Goal: Complete application form: Complete application form

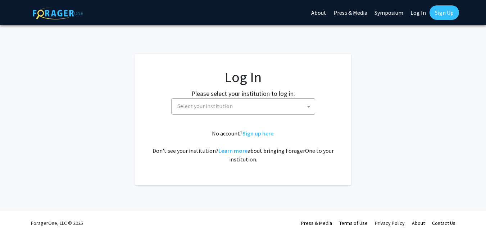
click at [246, 104] on span "Select your institution" at bounding box center [245, 106] width 140 height 15
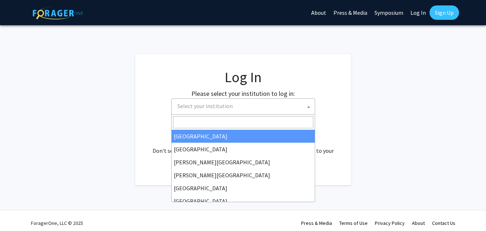
select select "34"
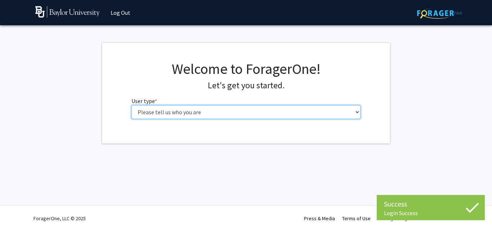
click at [211, 111] on select "Please tell us who you are Undergraduate Student Master's Student Doctoral Cand…" at bounding box center [245, 112] width 229 height 14
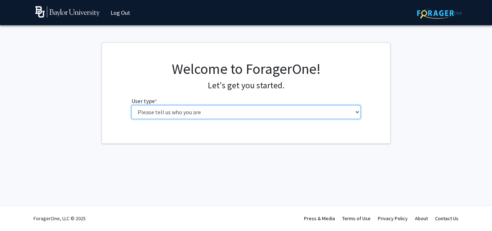
select select "3: doc"
click at [131, 105] on select "Please tell us who you are Undergraduate Student Master's Student Doctoral Cand…" at bounding box center [245, 112] width 229 height 14
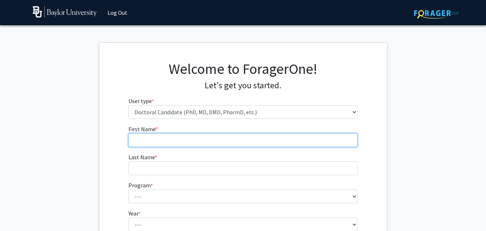
click at [187, 143] on input "First Name * required" at bounding box center [243, 140] width 229 height 14
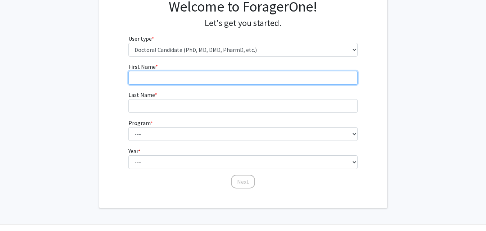
scroll to position [63, 0]
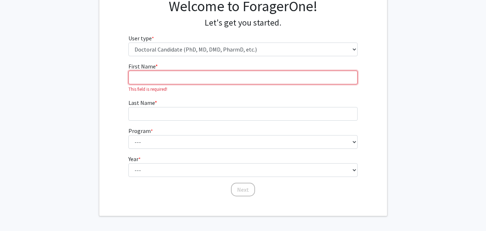
click at [198, 82] on input "First Name * required" at bounding box center [243, 78] width 229 height 14
click at [198, 78] on input "First Name * required" at bounding box center [243, 78] width 229 height 14
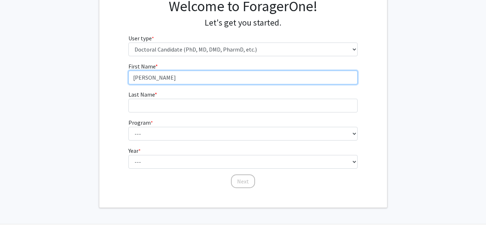
type input "[PERSON_NAME]"
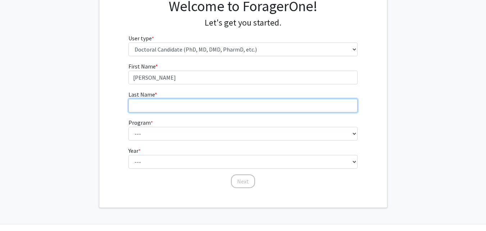
click at [199, 107] on input "Last Name * required" at bounding box center [243, 106] width 229 height 14
type input "[PERSON_NAME]"
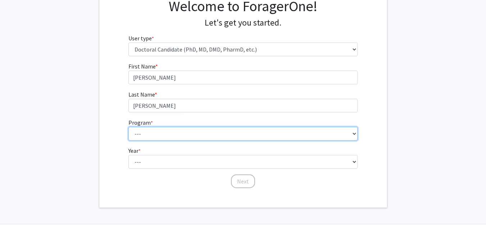
click at [185, 140] on select "--- Adult-Gerontology Acute Care Nurse Practitioner Anesthesia Nursing (Army-Ba…" at bounding box center [243, 134] width 229 height 14
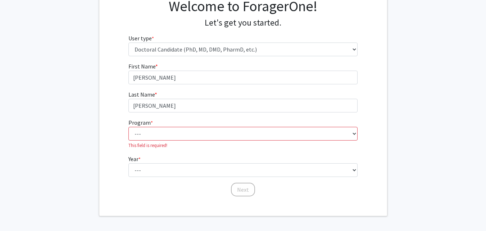
click at [184, 154] on fg-select "Year * required --- First Year Second Year Third Year Fourth Year Fifth Year Si…" at bounding box center [243, 165] width 229 height 22
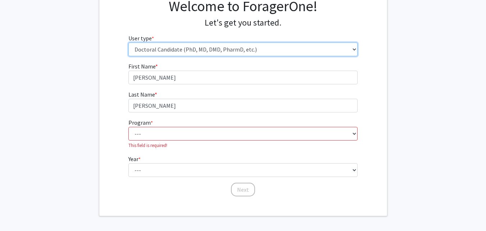
click at [184, 50] on select "Please tell us who you are Undergraduate Student Master's Student Doctoral Cand…" at bounding box center [243, 49] width 229 height 14
click at [129, 42] on select "Please tell us who you are Undergraduate Student Master's Student Doctoral Cand…" at bounding box center [243, 49] width 229 height 14
click at [193, 50] on select "Please tell us who you are Undergraduate Student Master's Student Doctoral Cand…" at bounding box center [243, 49] width 229 height 14
select select "2: masters"
click at [129, 42] on select "Please tell us who you are Undergraduate Student Master's Student Doctoral Cand…" at bounding box center [243, 49] width 229 height 14
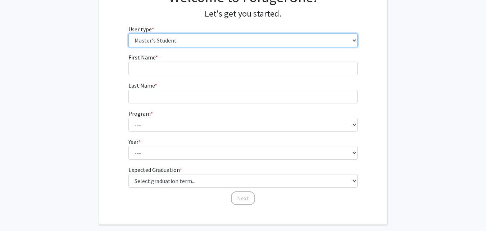
scroll to position [72, 0]
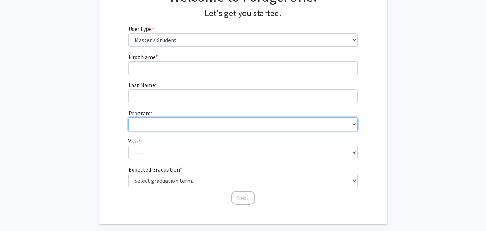
click at [189, 127] on select "--- Accountancy American Studies Athletic Training Biology Biology – Health Pro…" at bounding box center [243, 124] width 229 height 14
select select "56: 2463"
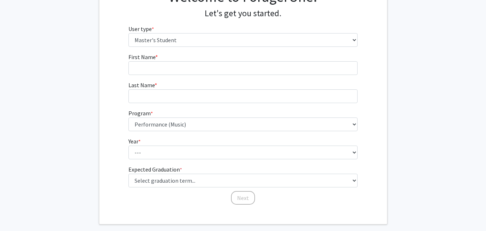
click at [77, 95] on fg-get-started "Welcome to ForagerOne! Let's get you started. User type * required Please tell …" at bounding box center [243, 97] width 486 height 254
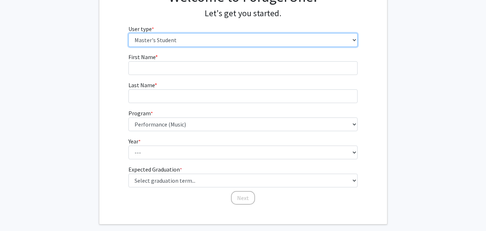
click at [178, 40] on select "Please tell us who you are Undergraduate Student Master's Student Doctoral Cand…" at bounding box center [243, 40] width 229 height 14
click at [129, 33] on select "Please tell us who you are Undergraduate Student Master's Student Doctoral Cand…" at bounding box center [243, 40] width 229 height 14
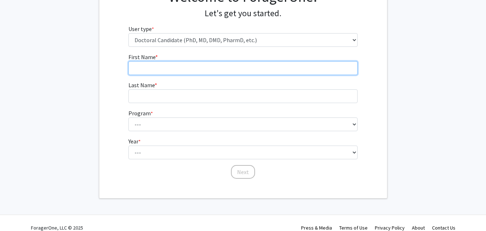
click at [193, 72] on input "First Name * required" at bounding box center [243, 68] width 229 height 14
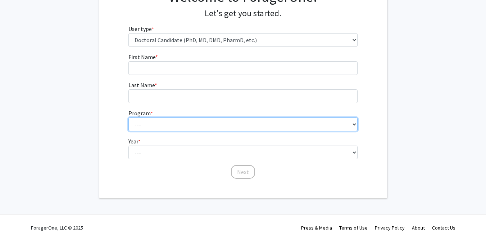
click at [197, 126] on select "--- Adult-Gerontology Acute Care Nurse Practitioner Anesthesia Nursing (Army-Ba…" at bounding box center [243, 124] width 229 height 14
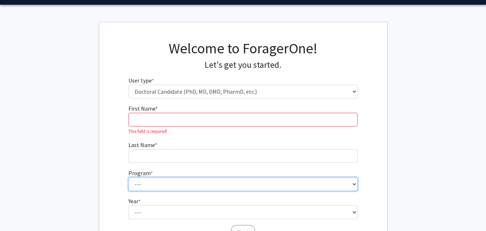
scroll to position [90, 0]
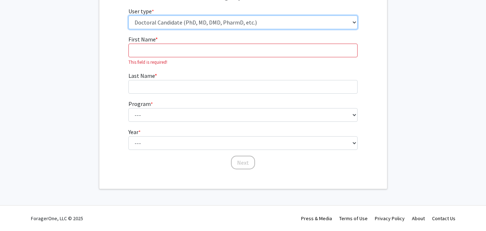
click at [168, 27] on select "Please tell us who you are Undergraduate Student Master's Student Doctoral Cand…" at bounding box center [243, 22] width 229 height 14
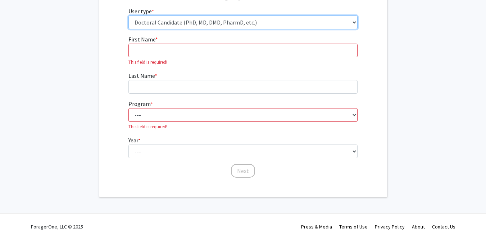
select select "4: postDoc"
click at [129, 29] on select "Please tell us who you are Undergraduate Student Master's Student Doctoral Cand…" at bounding box center [243, 22] width 229 height 14
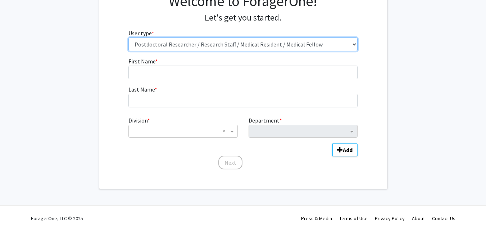
scroll to position [68, 0]
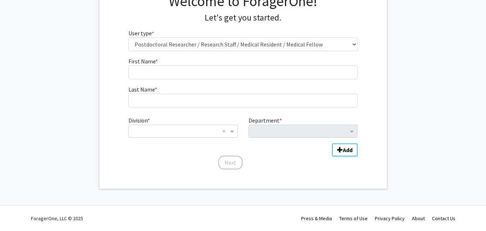
click at [179, 64] on fg-input "First Name * required" at bounding box center [243, 68] width 229 height 22
click at [210, 127] on input "Division" at bounding box center [175, 131] width 87 height 9
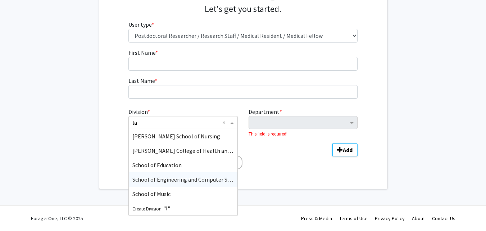
scroll to position [0, 0]
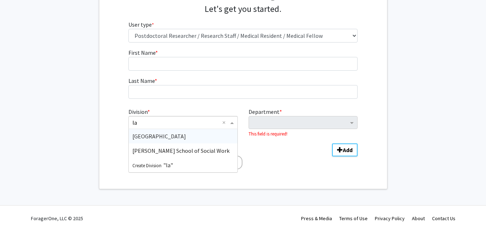
type input "law"
click at [213, 135] on div "[GEOGRAPHIC_DATA]" at bounding box center [183, 136] width 108 height 14
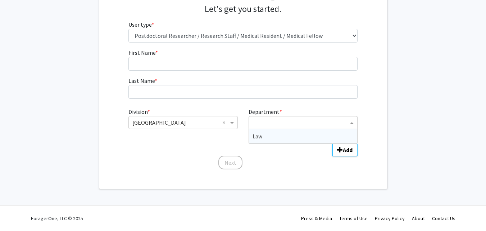
click at [256, 119] on input "Department" at bounding box center [301, 122] width 96 height 9
click at [263, 133] on div "Law" at bounding box center [303, 136] width 108 height 14
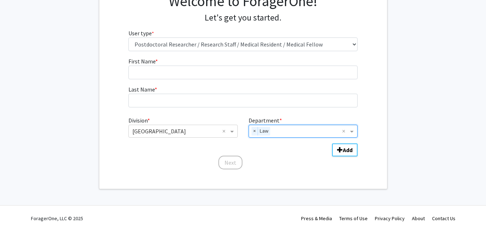
scroll to position [68, 0]
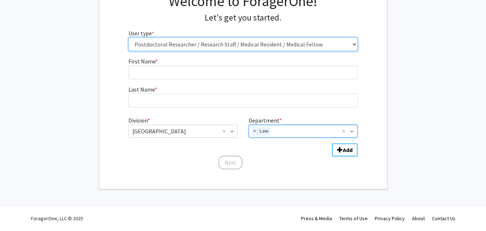
click at [269, 45] on select "Please tell us who you are Undergraduate Student Master's Student Doctoral Cand…" at bounding box center [243, 44] width 229 height 14
select select "1: undergrad"
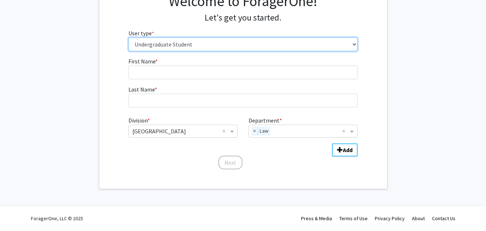
click at [129, 37] on select "Please tell us who you are Undergraduate Student Master's Student Doctoral Cand…" at bounding box center [243, 44] width 229 height 14
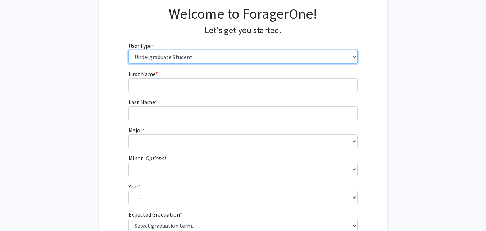
scroll to position [55, 0]
click at [179, 62] on select "Please tell us who you are Undergraduate Student Master's Student Doctoral Cand…" at bounding box center [243, 57] width 229 height 14
